Goal: Ask a question: Seek information or help from site administrators or community

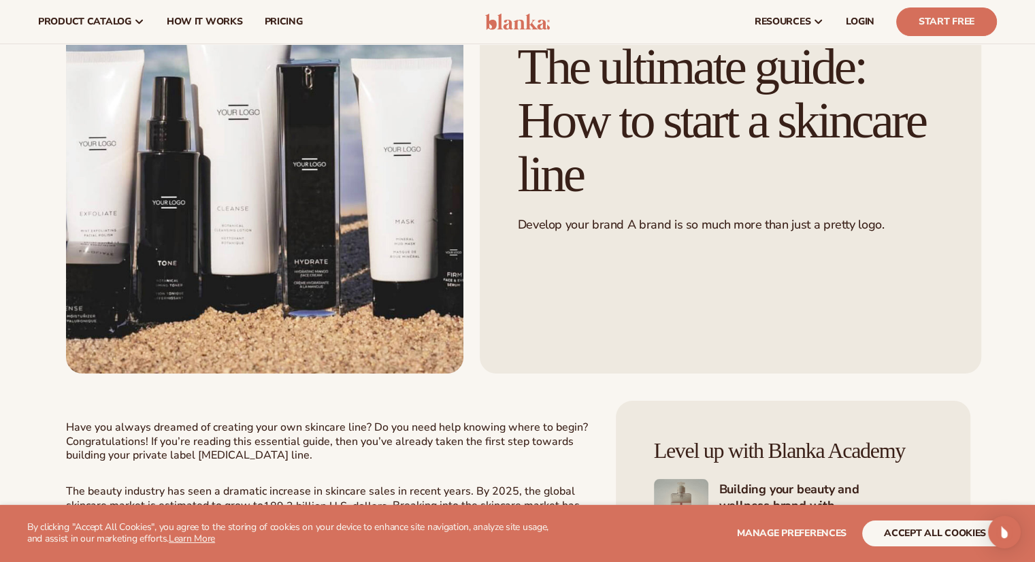
scroll to position [59, 0]
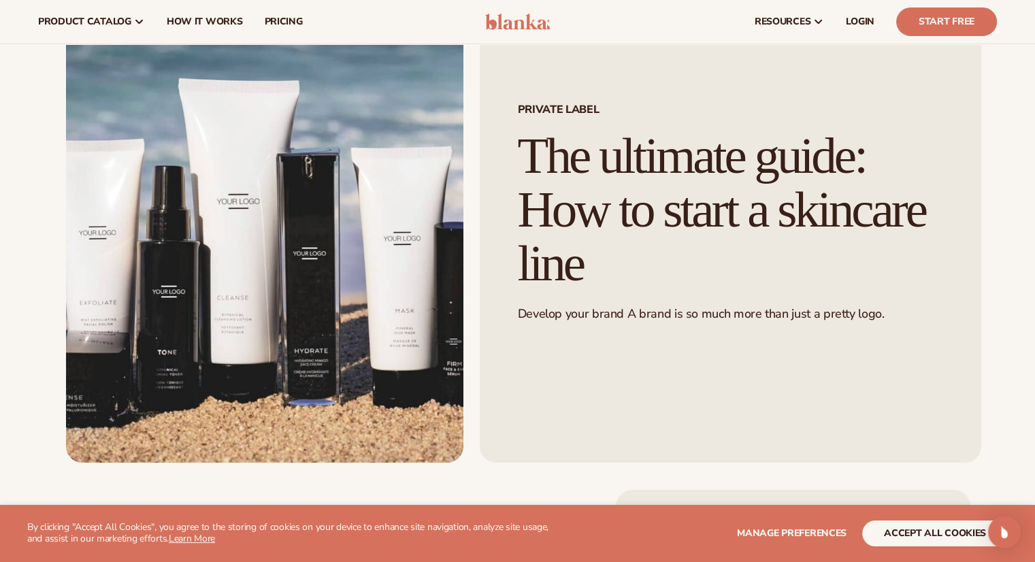
click at [503, 21] on img at bounding box center [517, 22] width 65 height 16
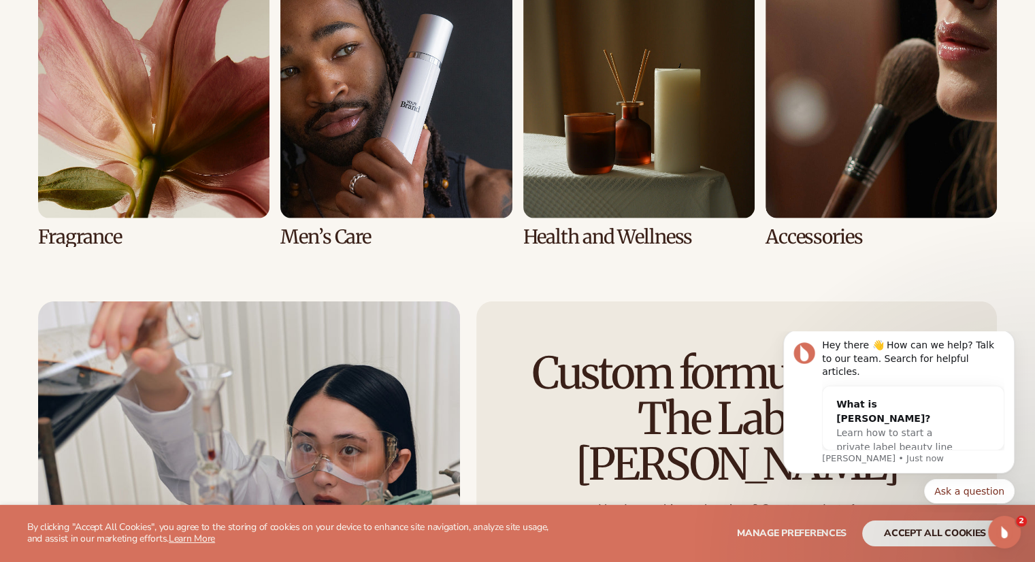
scroll to position [2987, 0]
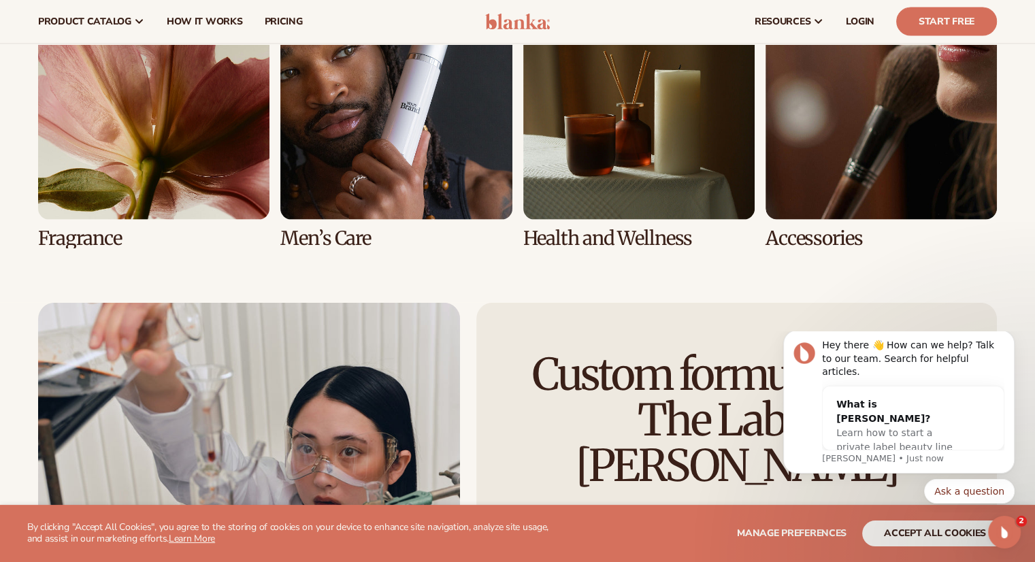
click at [131, 178] on link "5 / 8" at bounding box center [153, 118] width 231 height 261
click at [88, 246] on link "5 / 8" at bounding box center [153, 118] width 231 height 261
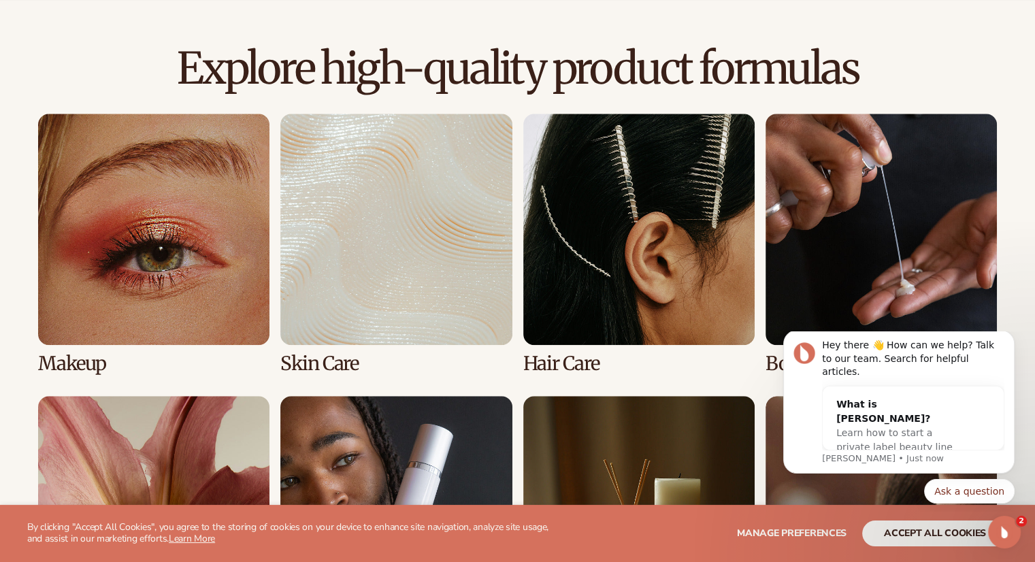
scroll to position [924, 0]
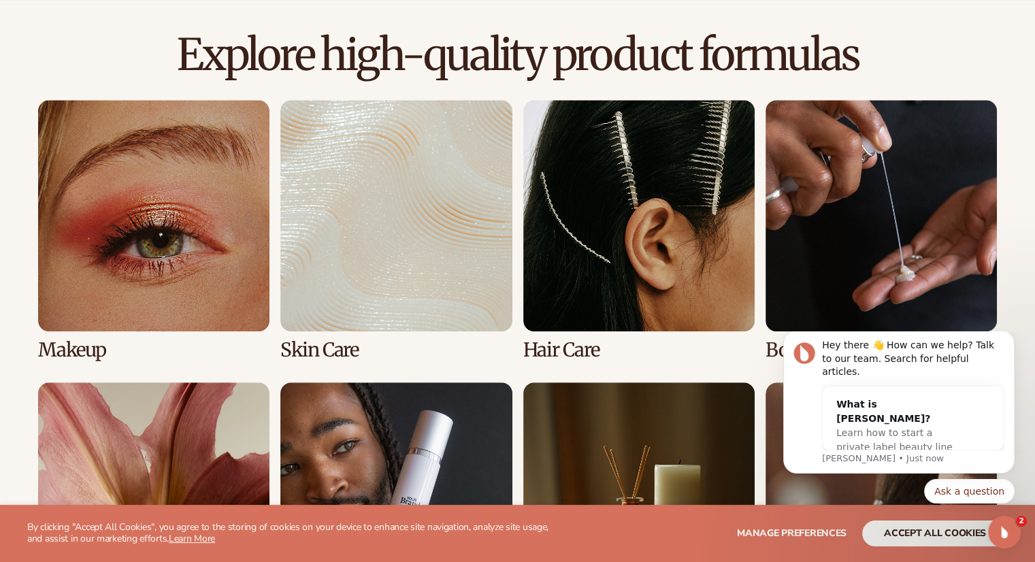
click at [176, 258] on link "1 / 8" at bounding box center [153, 230] width 231 height 261
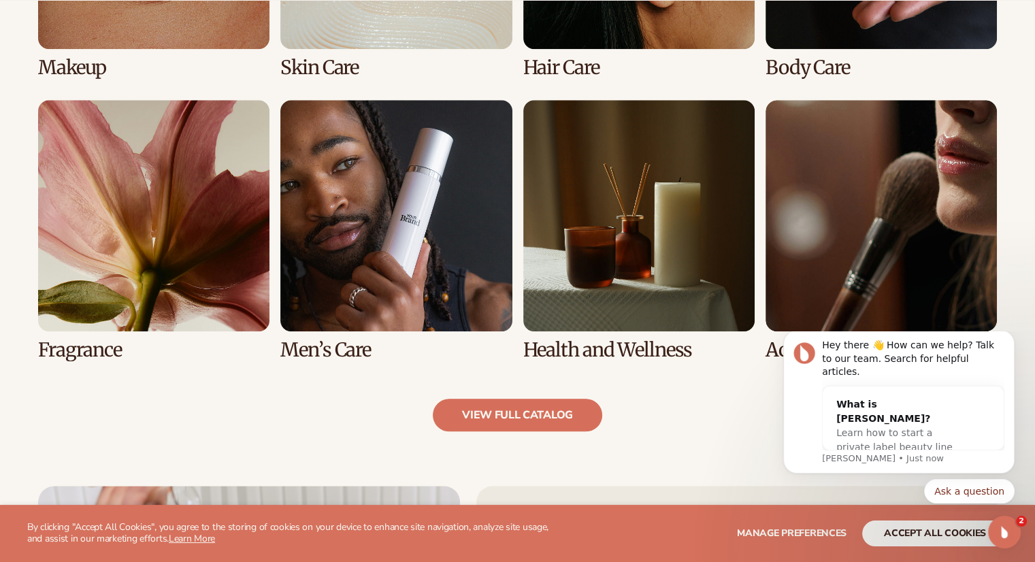
scroll to position [1227, 0]
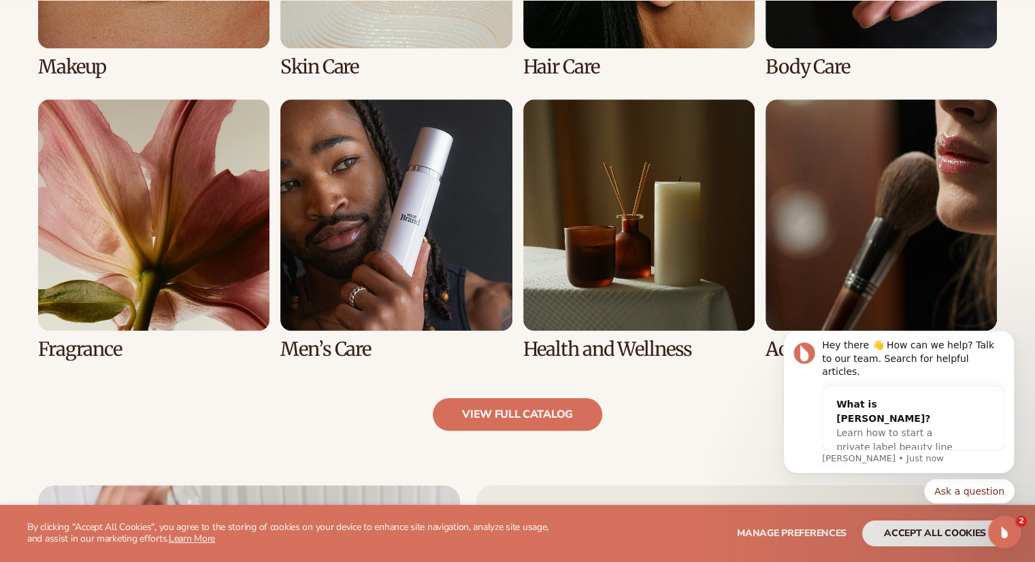
click at [115, 317] on link "5 / 8" at bounding box center [153, 229] width 231 height 261
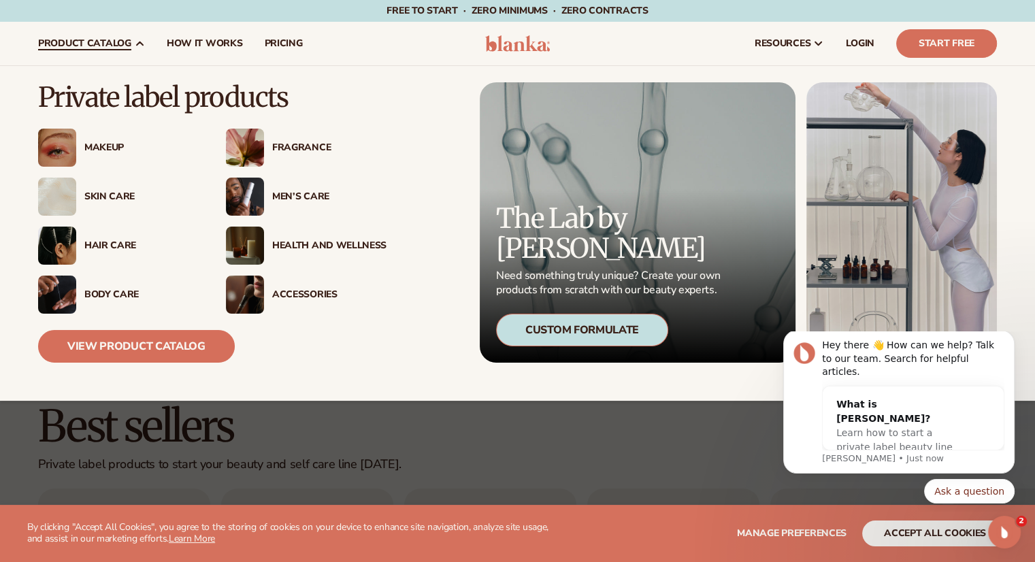
click at [275, 161] on div "Fragrance" at bounding box center [306, 148] width 161 height 38
click at [106, 44] on span "product catalog" at bounding box center [84, 43] width 93 height 11
click at [142, 344] on link "View Product Catalog" at bounding box center [136, 346] width 197 height 33
click at [148, 338] on link "View Product Catalog" at bounding box center [136, 346] width 197 height 33
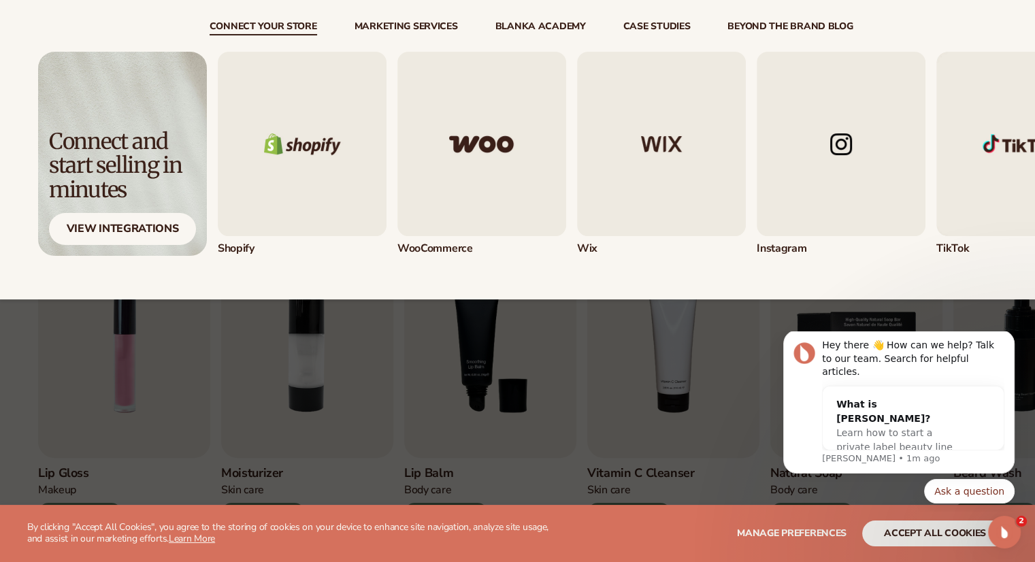
scroll to position [276, 0]
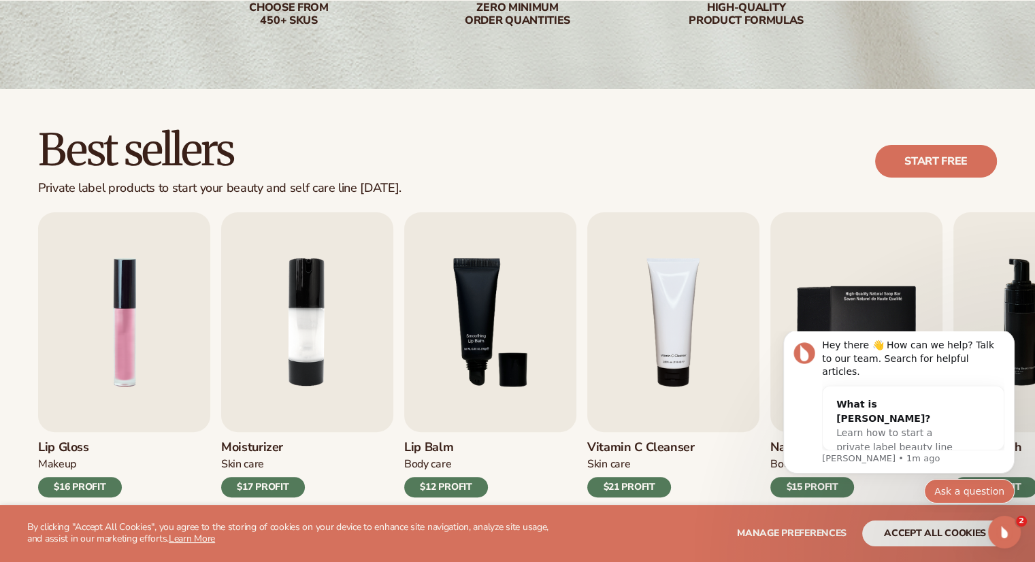
click at [965, 498] on button "Ask a question" at bounding box center [969, 491] width 91 height 25
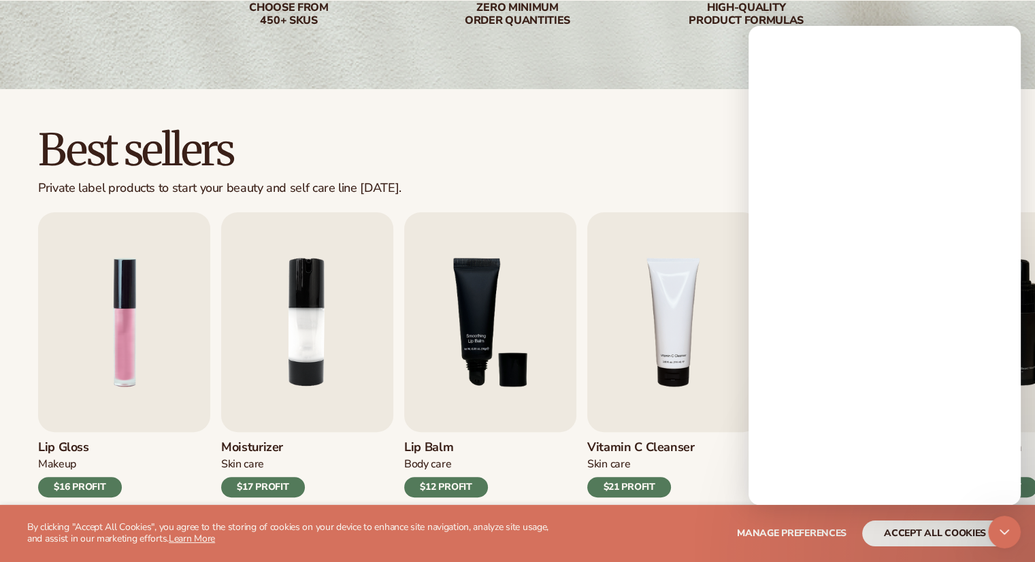
scroll to position [0, 0]
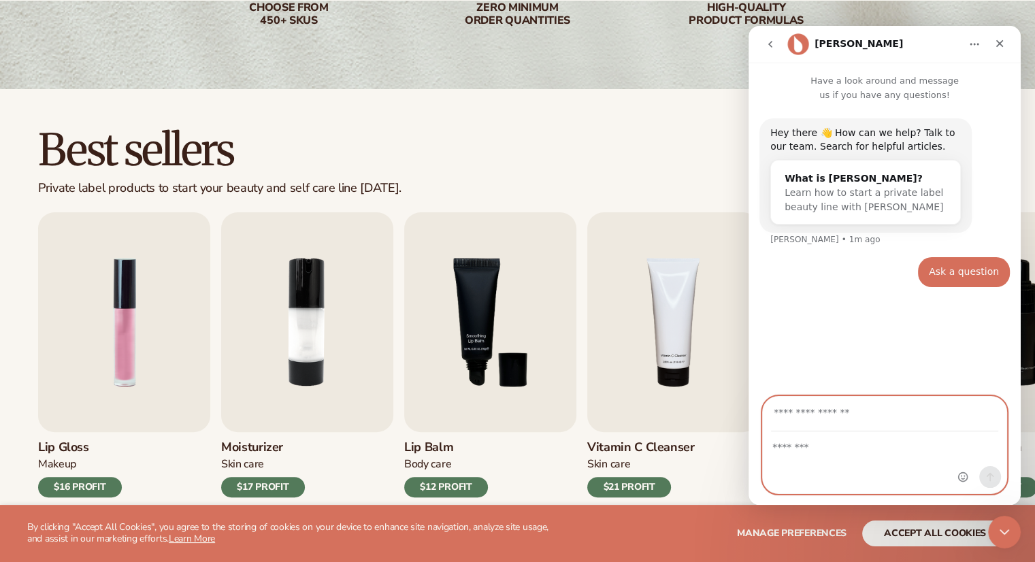
click at [824, 443] on textarea "Message…" at bounding box center [885, 443] width 244 height 23
type textarea "**********"
click at [811, 411] on input "Your email" at bounding box center [884, 414] width 227 height 35
type input "*"
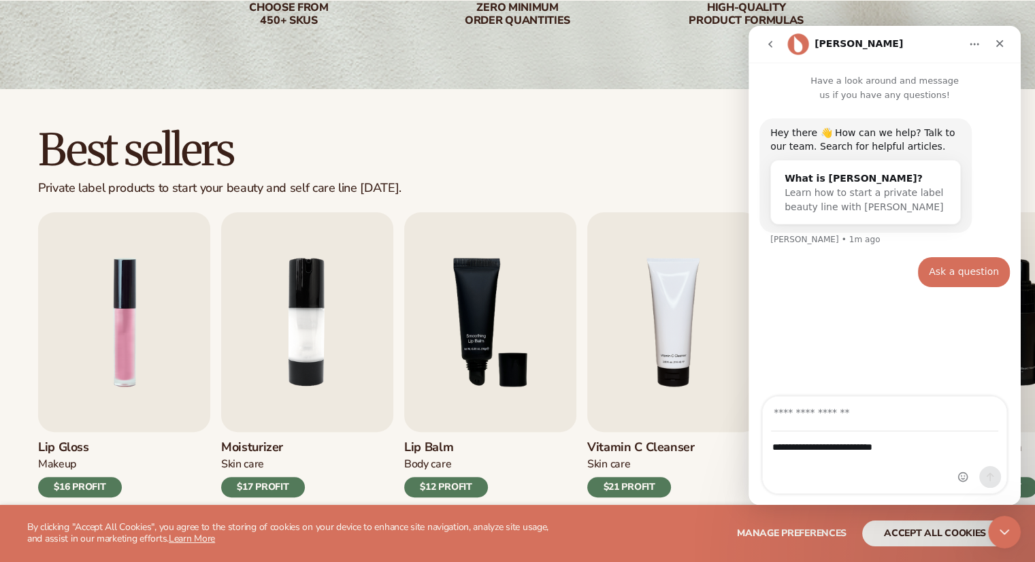
click at [859, 336] on div "Hey there 👋 How can we help? Talk to our team. Search for helpful articles. Wha…" at bounding box center [885, 250] width 272 height 296
click at [644, 191] on div "Best sellers Private label products to start your beauty and self care line [DA…" at bounding box center [517, 161] width 959 height 69
click at [776, 42] on button "go back" at bounding box center [771, 44] width 26 height 26
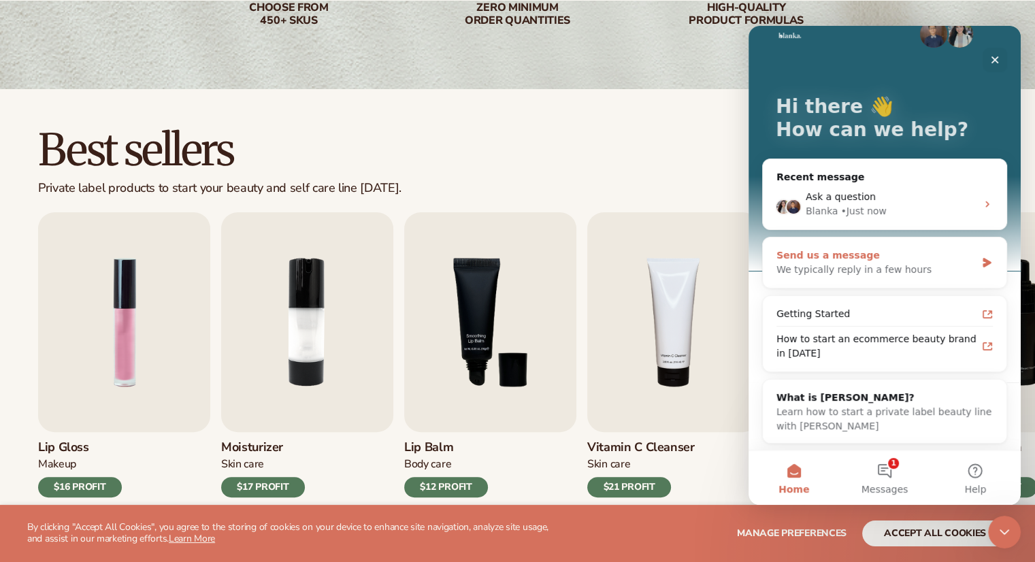
scroll to position [27, 0]
click at [884, 464] on button "1 Messages" at bounding box center [884, 478] width 91 height 54
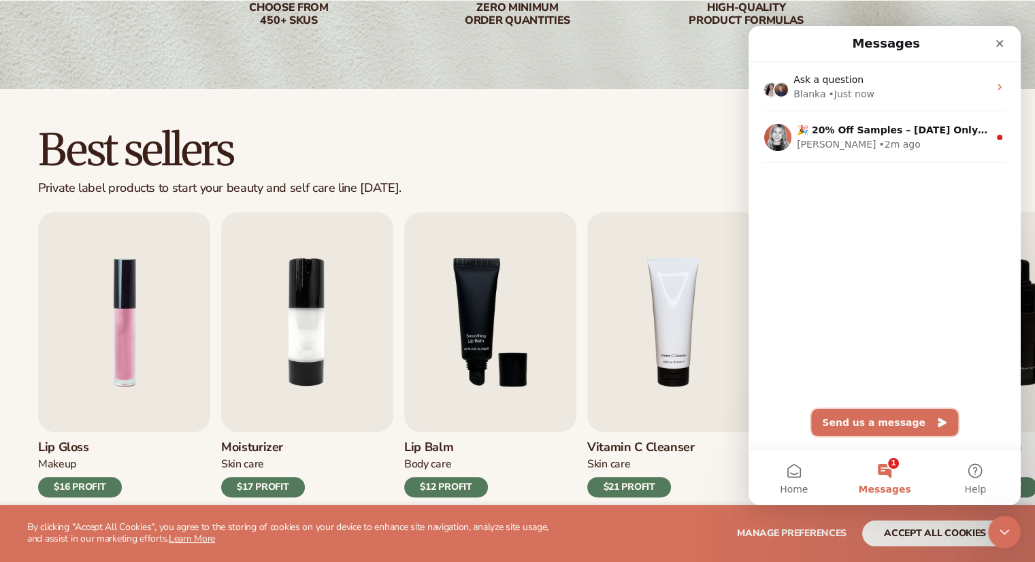
click at [903, 413] on button "Send us a message" at bounding box center [884, 422] width 147 height 27
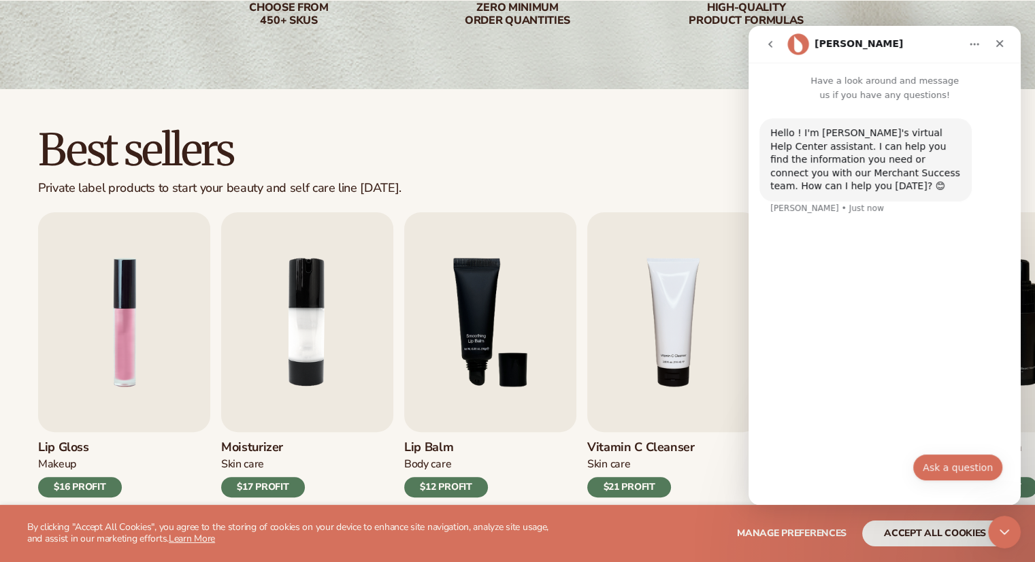
click at [960, 462] on button "Ask a question" at bounding box center [958, 467] width 91 height 27
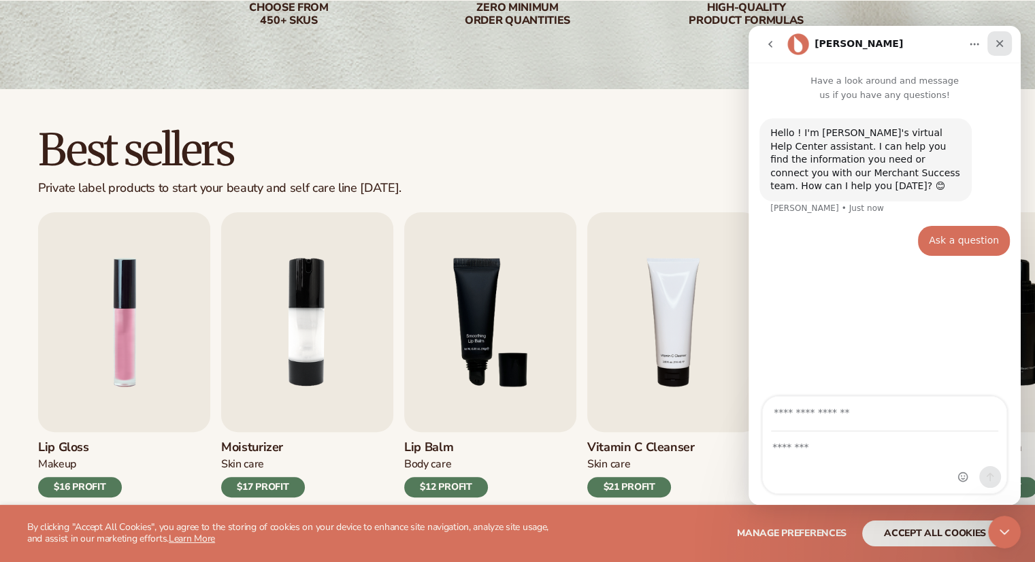
click at [997, 48] on icon "Close" at bounding box center [1000, 43] width 11 height 11
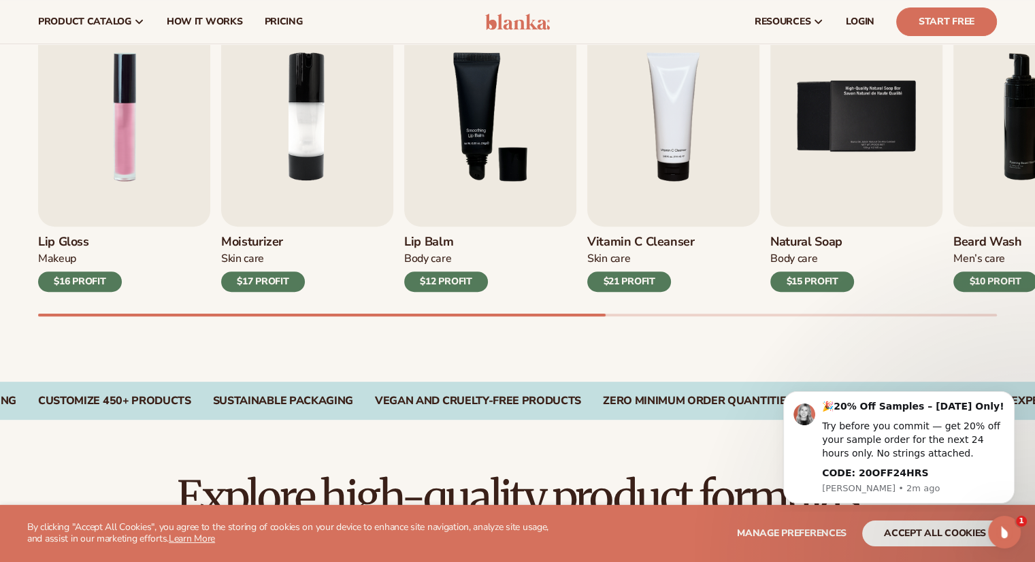
scroll to position [481, 0]
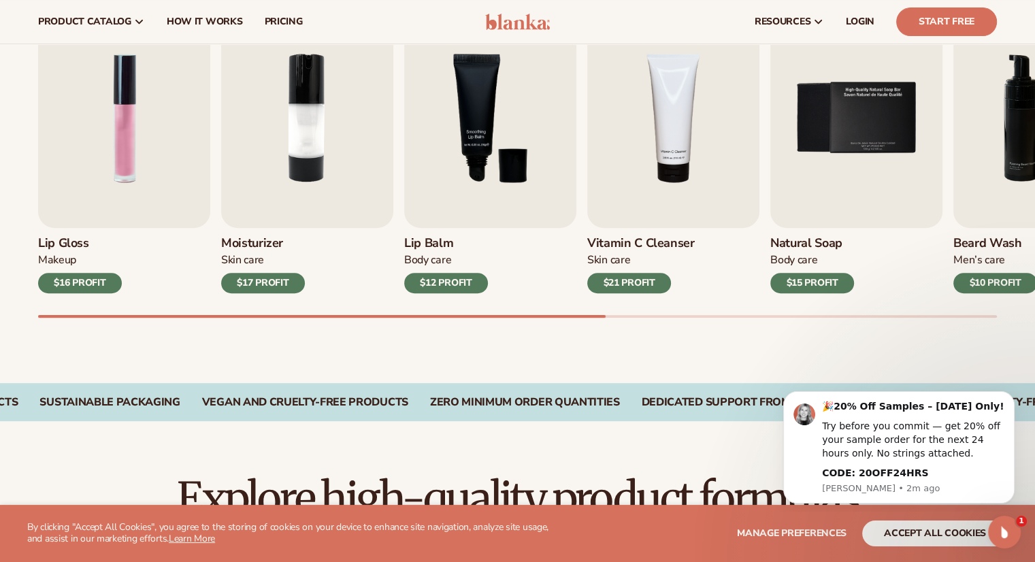
click at [442, 288] on div "$12 PROFIT" at bounding box center [446, 283] width 84 height 20
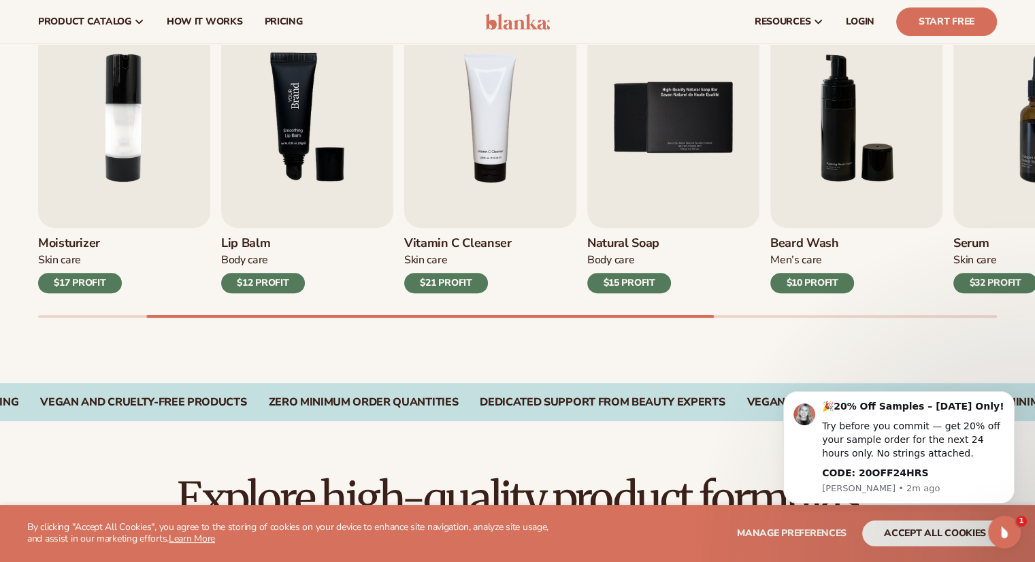
click at [289, 175] on img "3 / 9" at bounding box center [307, 118] width 172 height 220
click at [240, 239] on h3 "Lip Balm" at bounding box center [263, 243] width 84 height 15
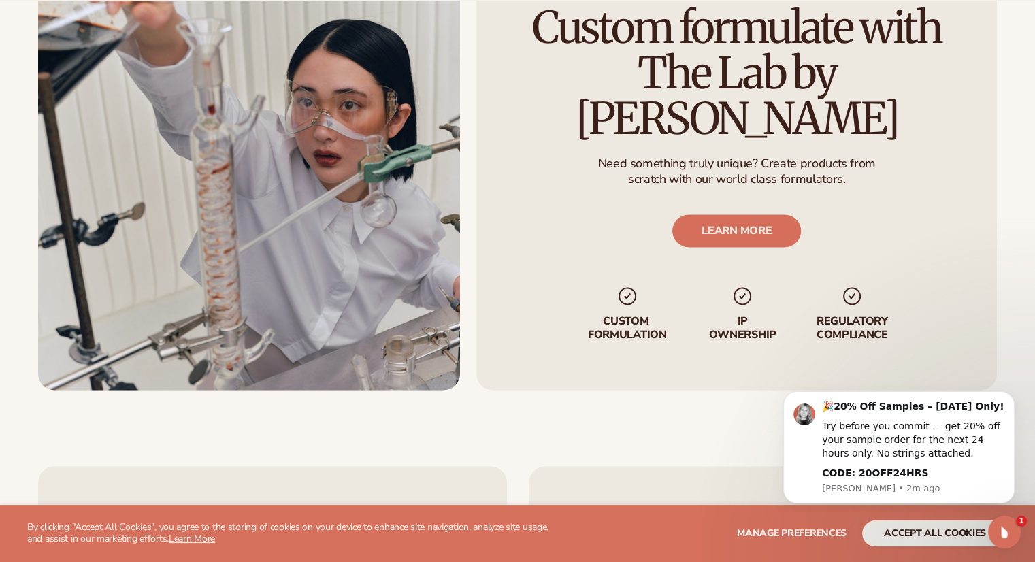
scroll to position [1739, 0]
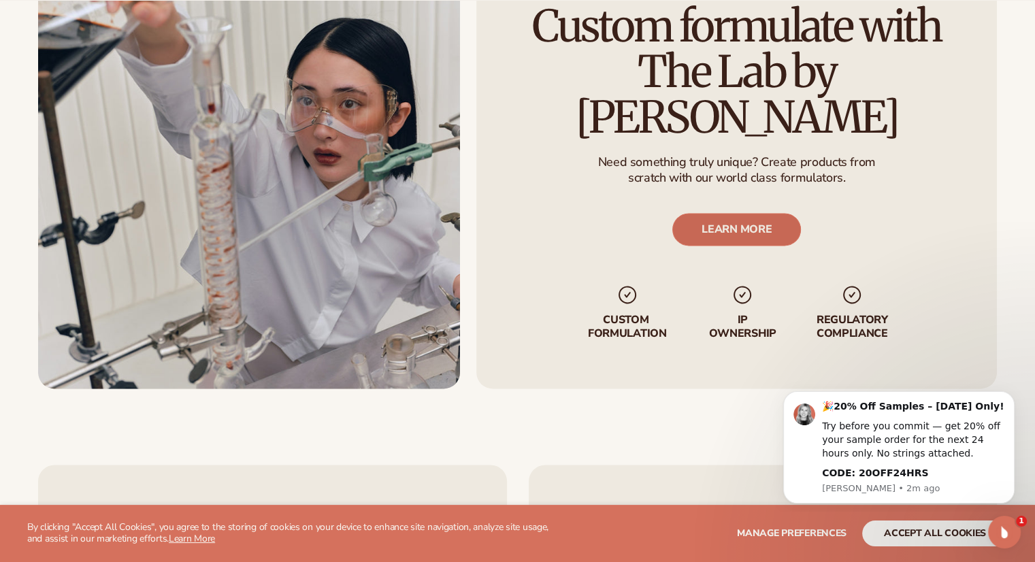
click at [708, 215] on link "LEARN MORE" at bounding box center [737, 229] width 129 height 33
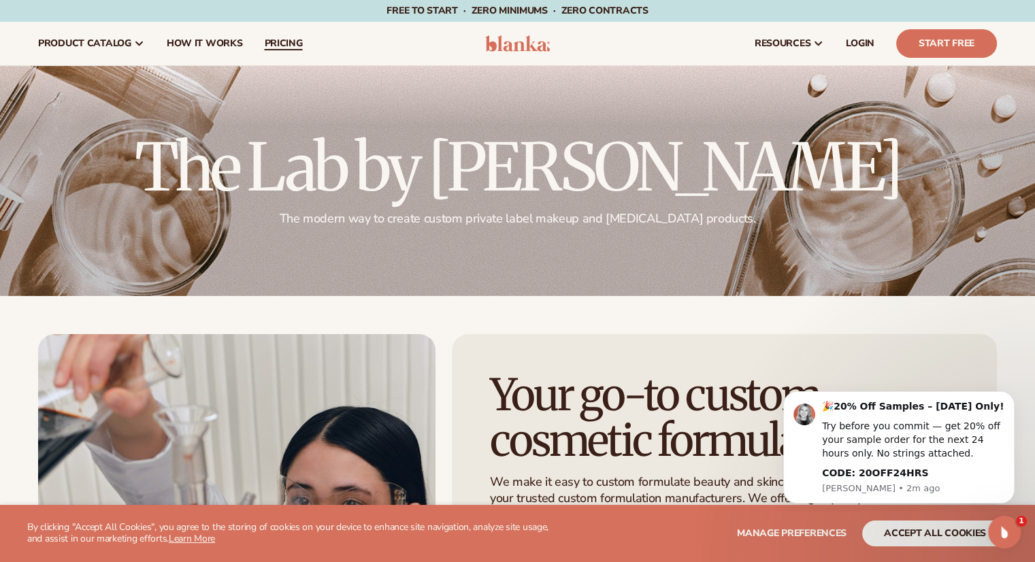
click at [275, 48] on span "pricing" at bounding box center [283, 43] width 38 height 11
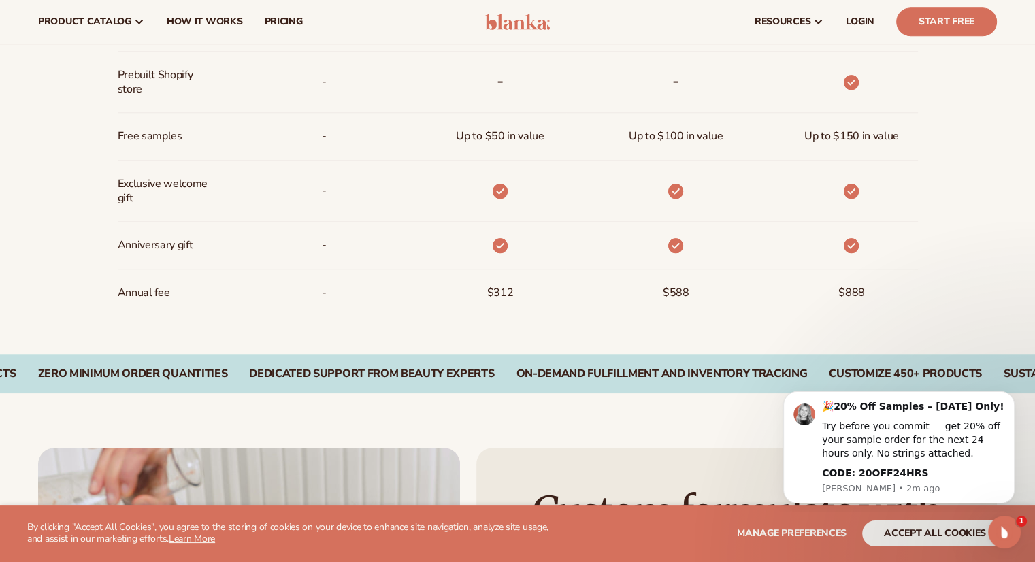
scroll to position [820, 0]
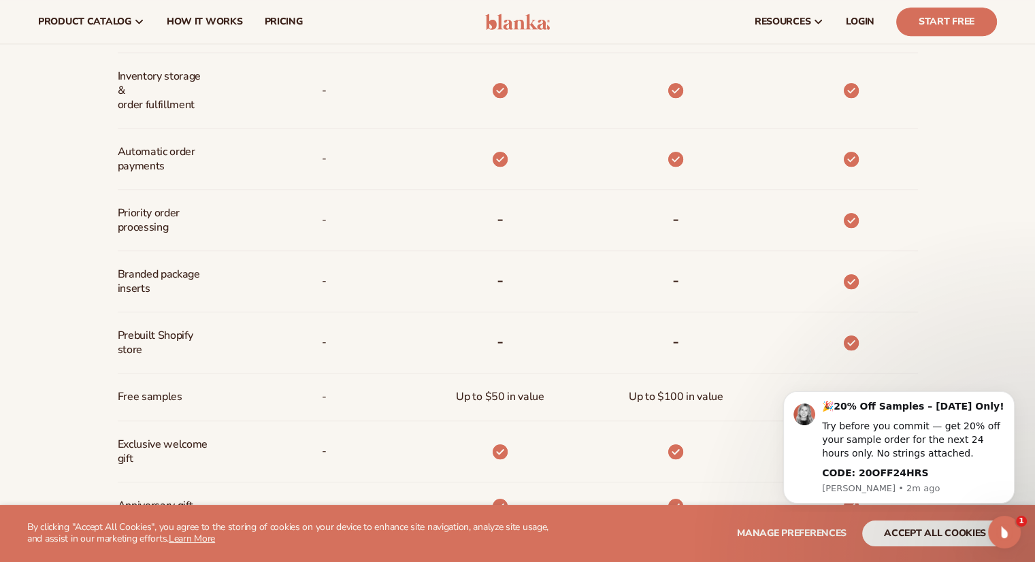
click at [455, 38] on nav "product catalog Private label products The Lab by [PERSON_NAME]" at bounding box center [249, 22] width 445 height 44
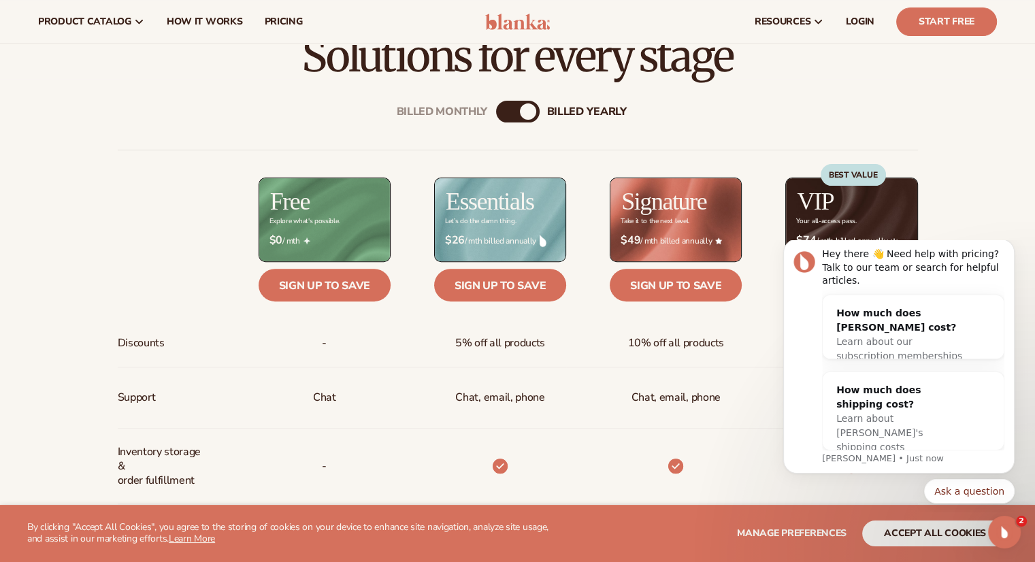
scroll to position [443, 0]
click at [894, 336] on span "Learn about our subscription memberships" at bounding box center [900, 348] width 126 height 25
